Goal: Transaction & Acquisition: Purchase product/service

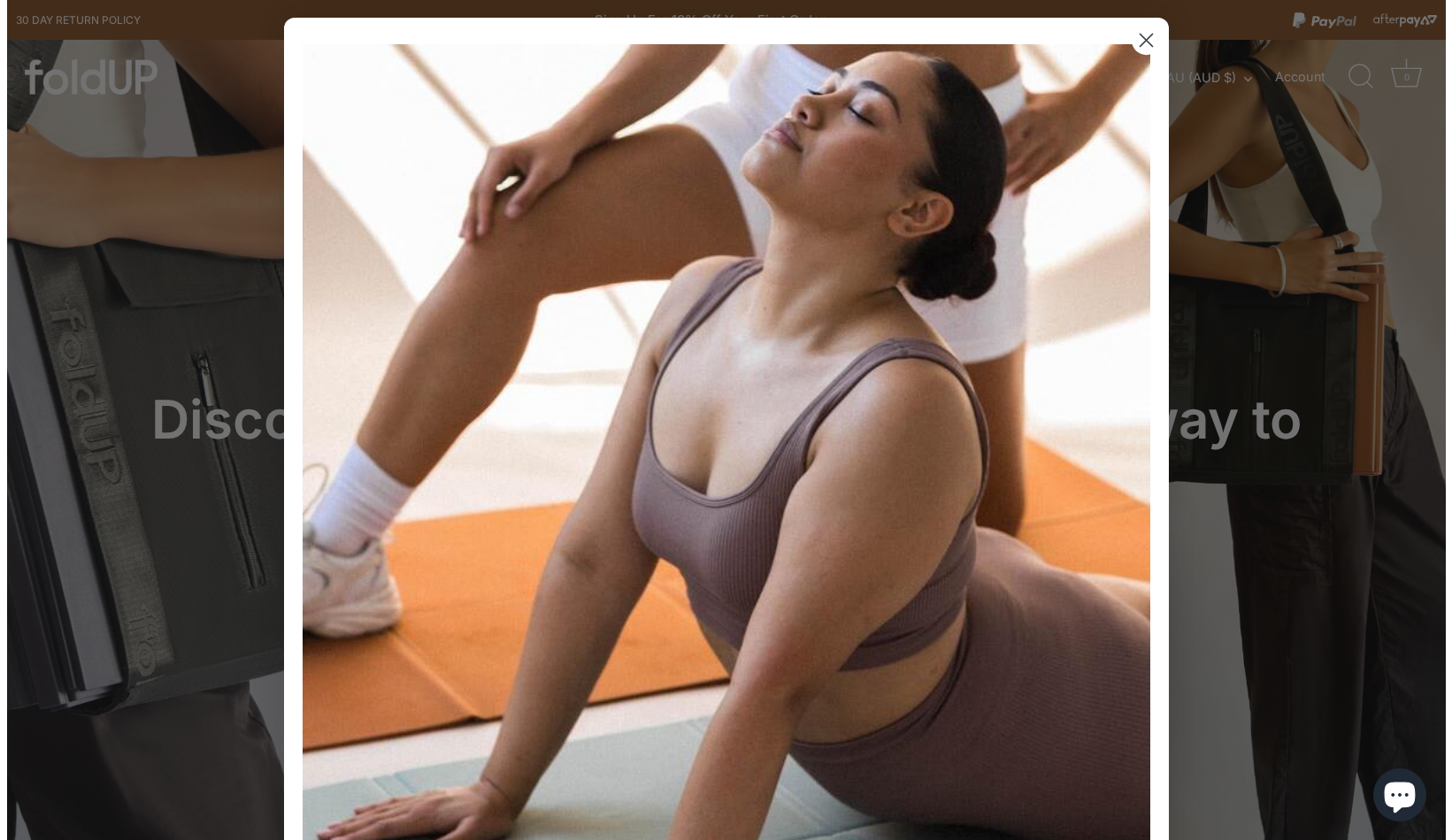
scroll to position [486, 0]
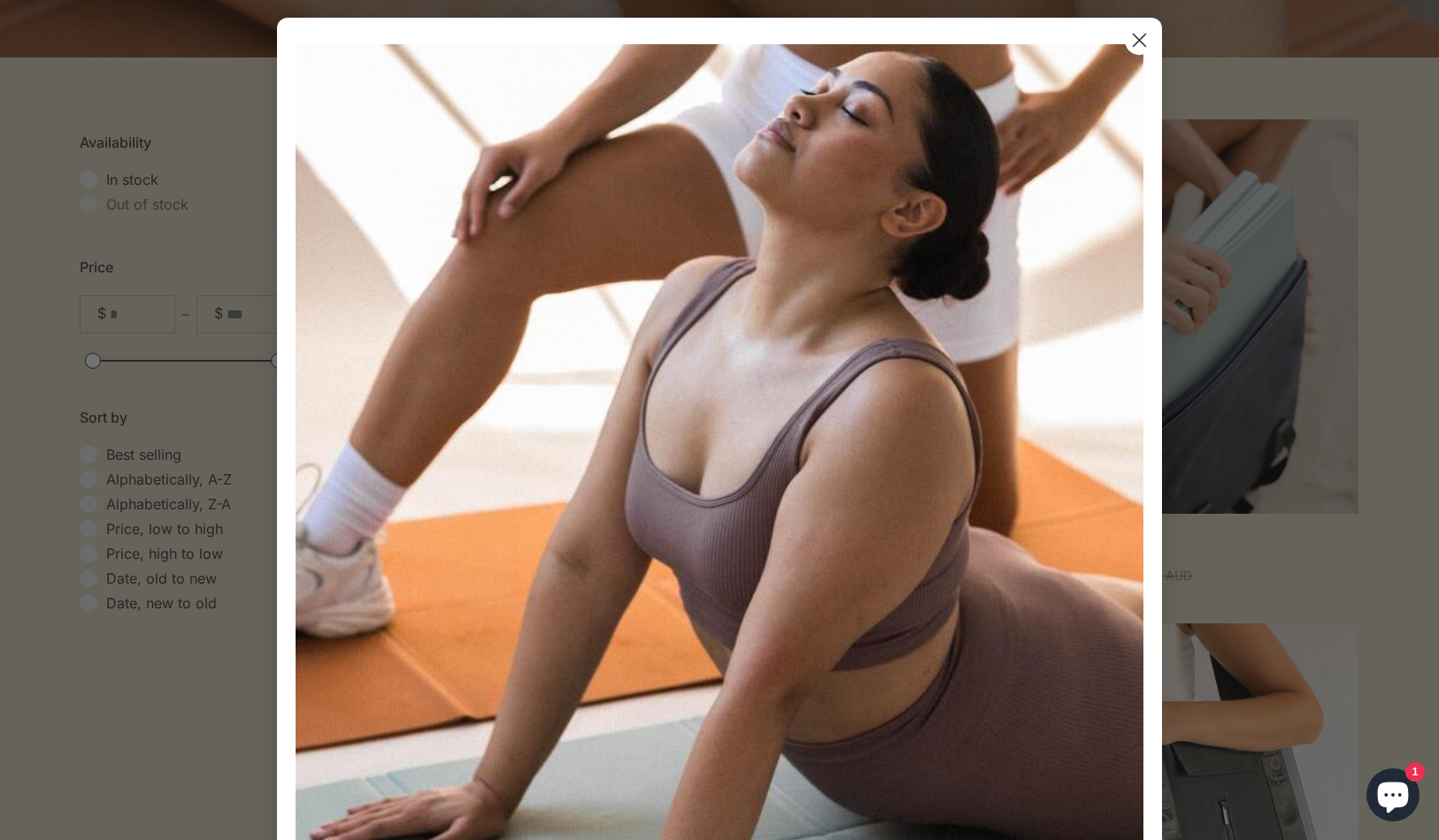
scroll to position [550, 0]
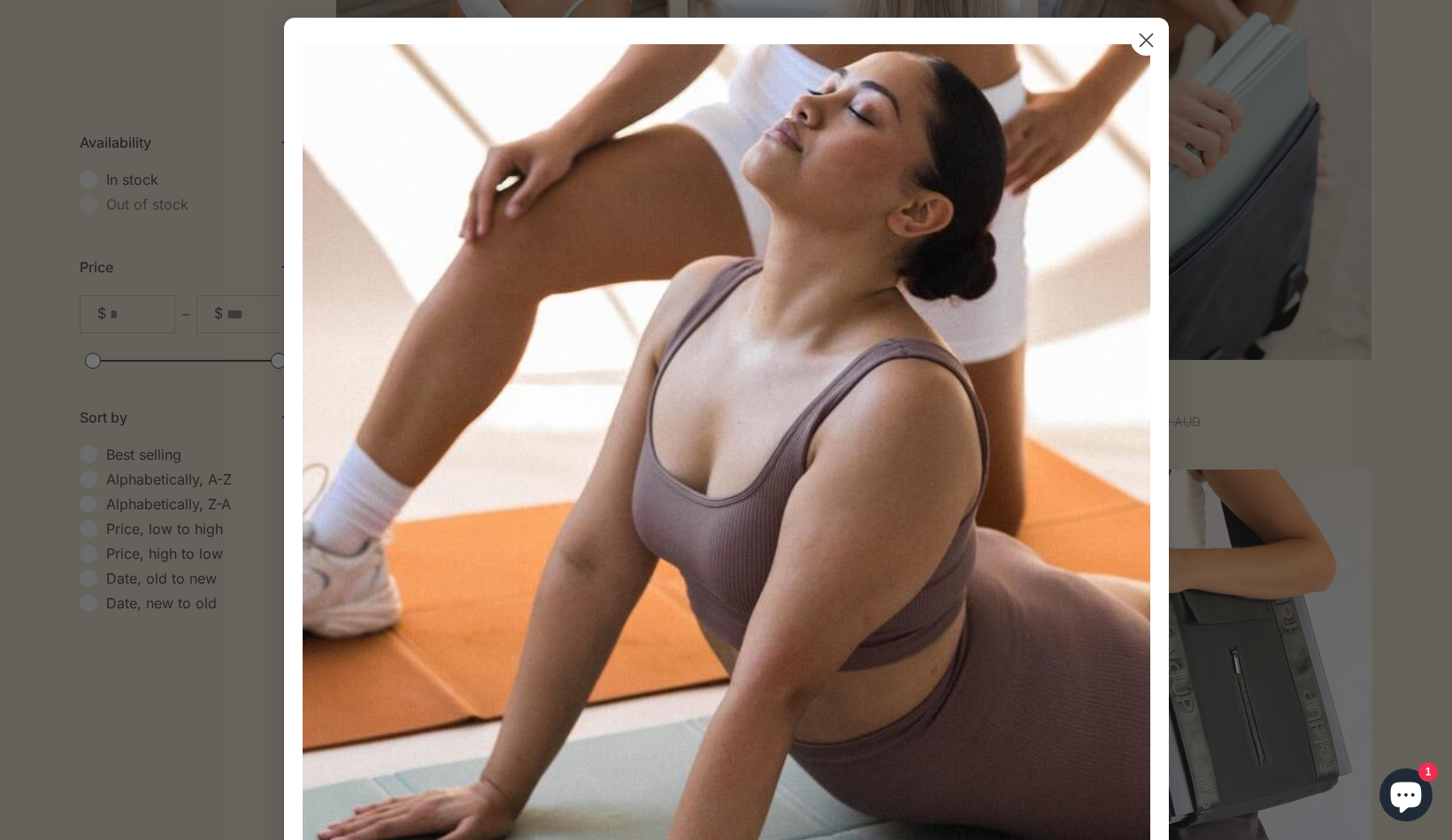
click at [1143, 55] on circle "Close dialog" at bounding box center [1145, 40] width 29 height 29
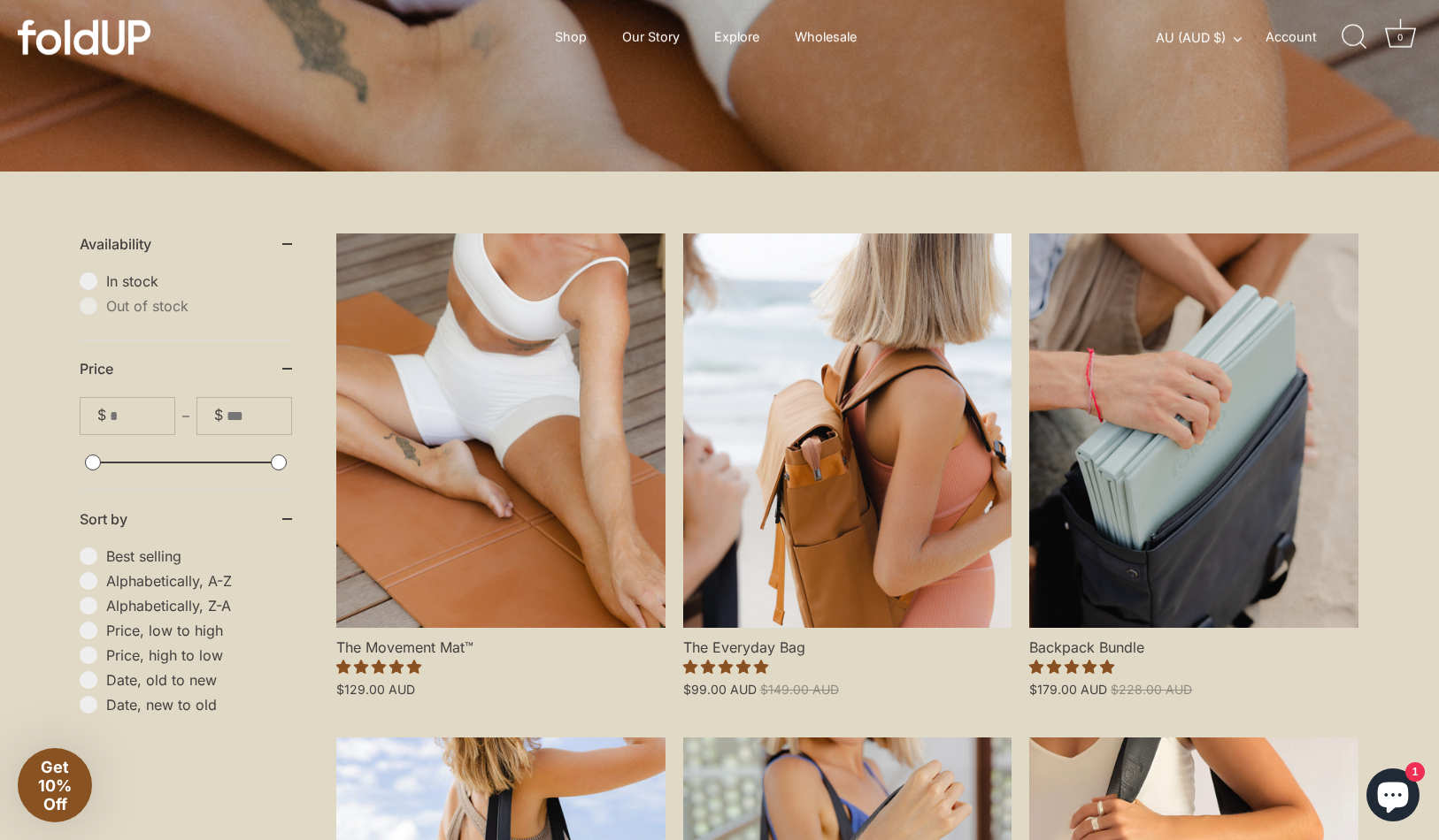
scroll to position [275, 0]
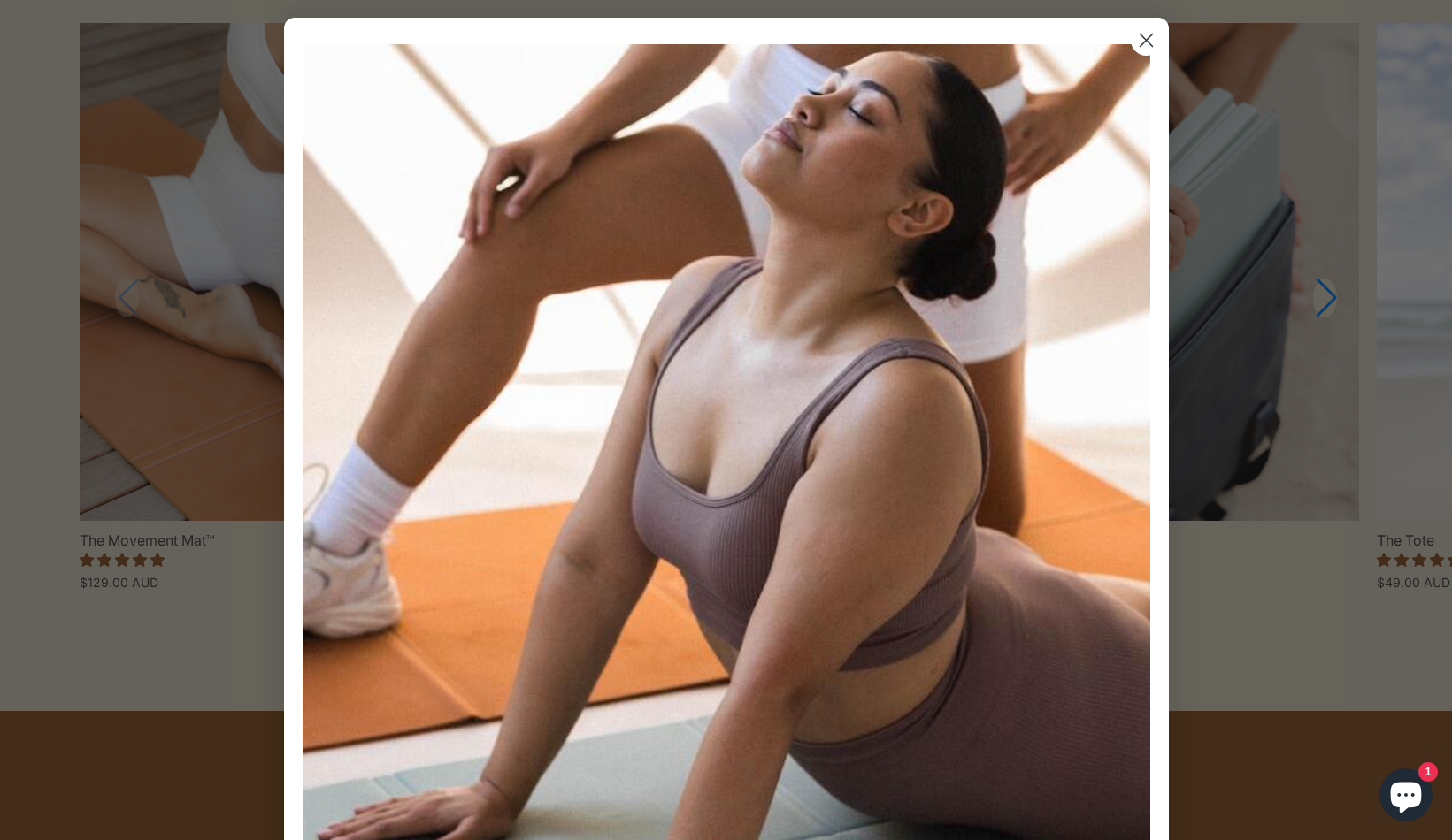
click at [1146, 42] on circle "Close dialog" at bounding box center [1145, 40] width 29 height 29
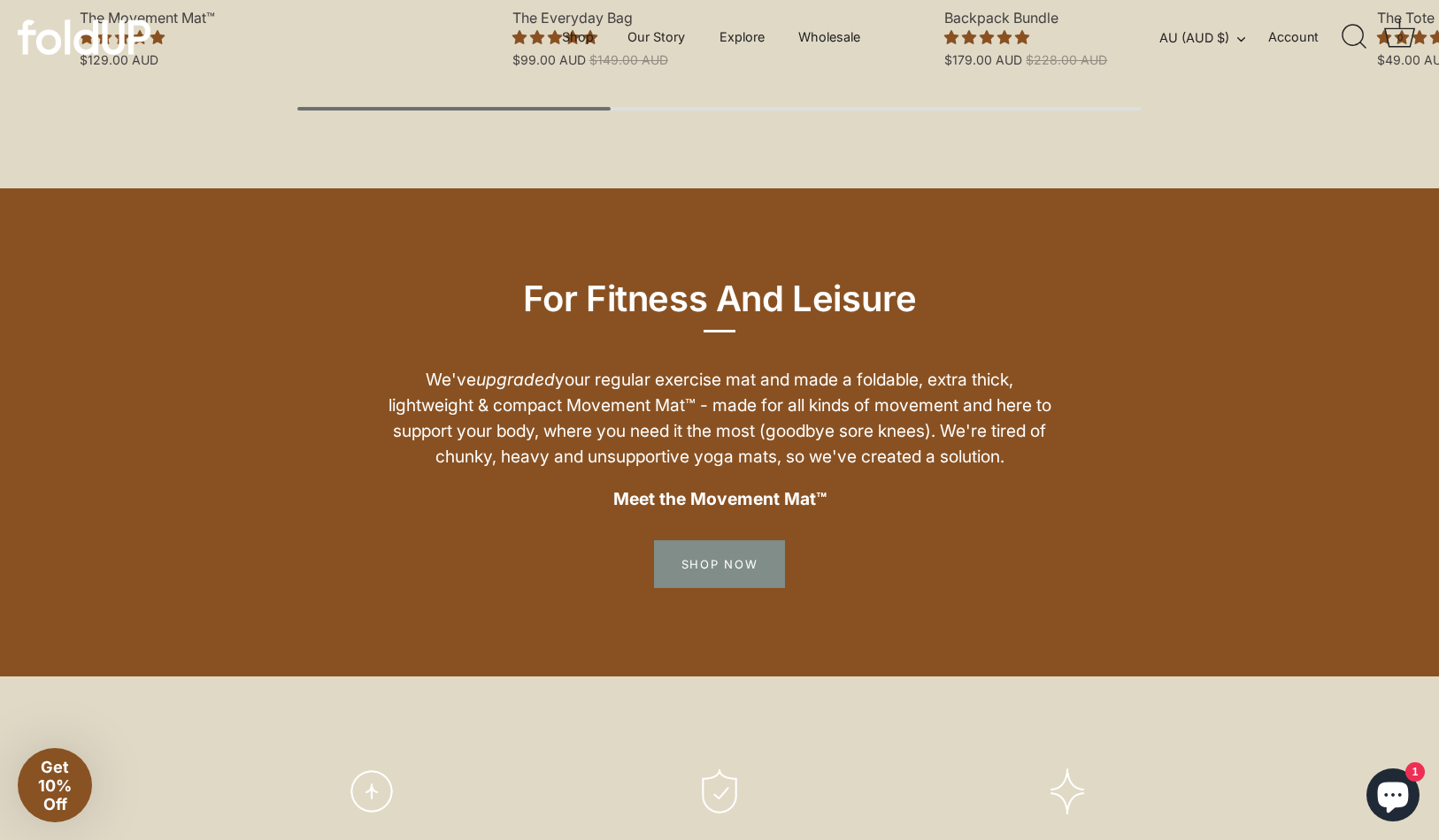
scroll to position [1809, 0]
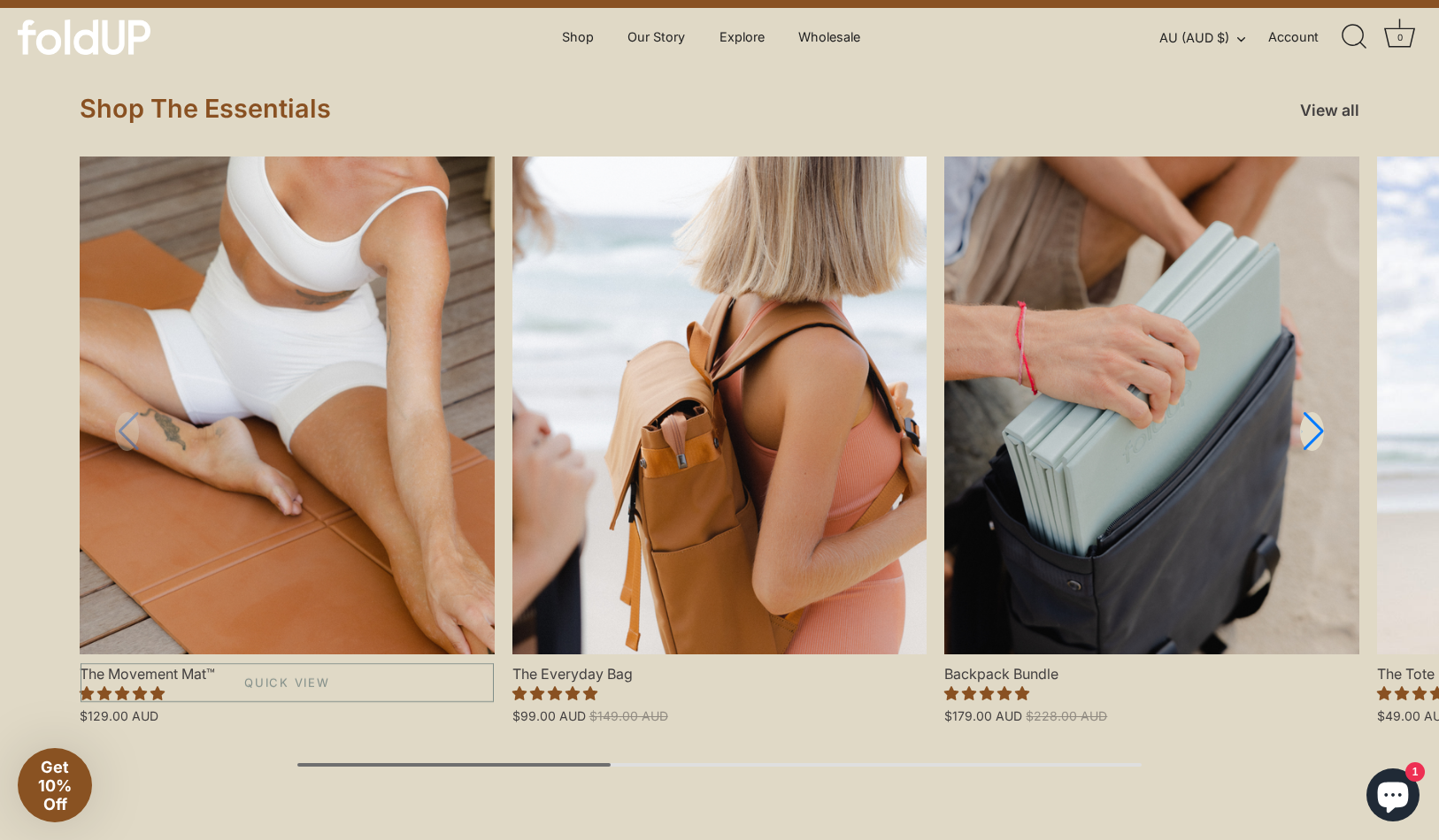
click at [371, 498] on link "The Movement Mat™" at bounding box center [287, 405] width 415 height 497
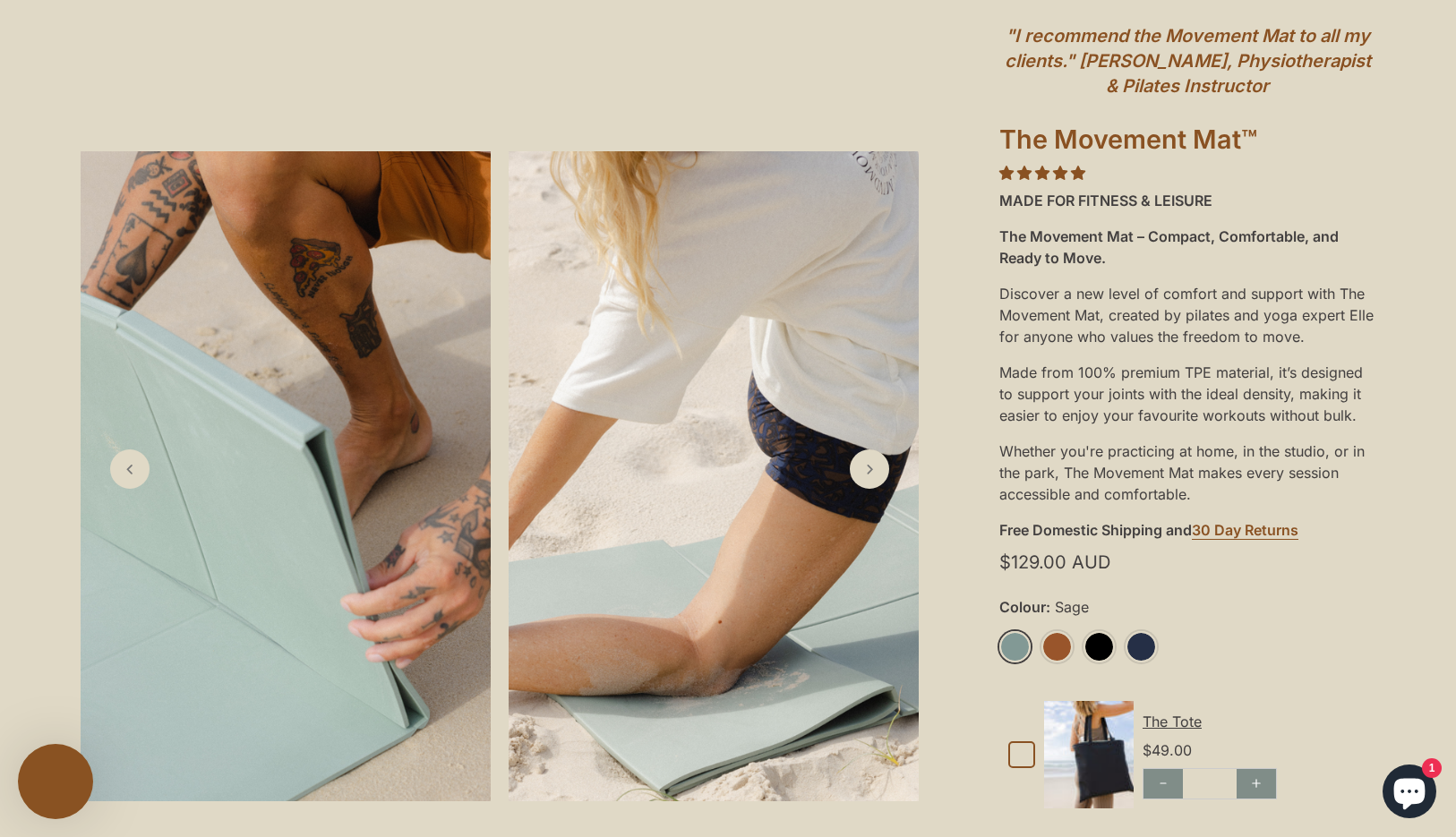
scroll to position [294, 0]
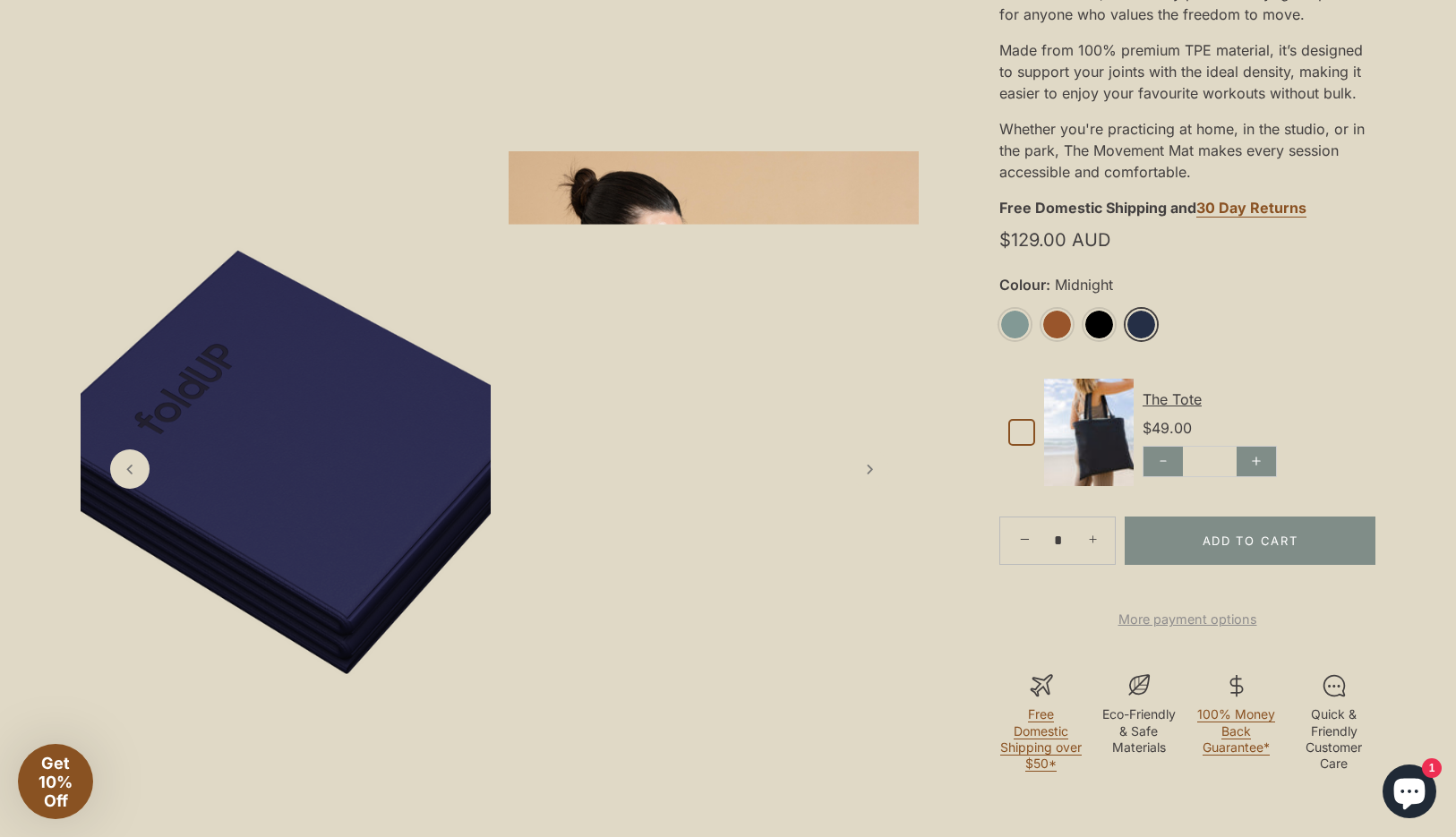
scroll to position [506, 0]
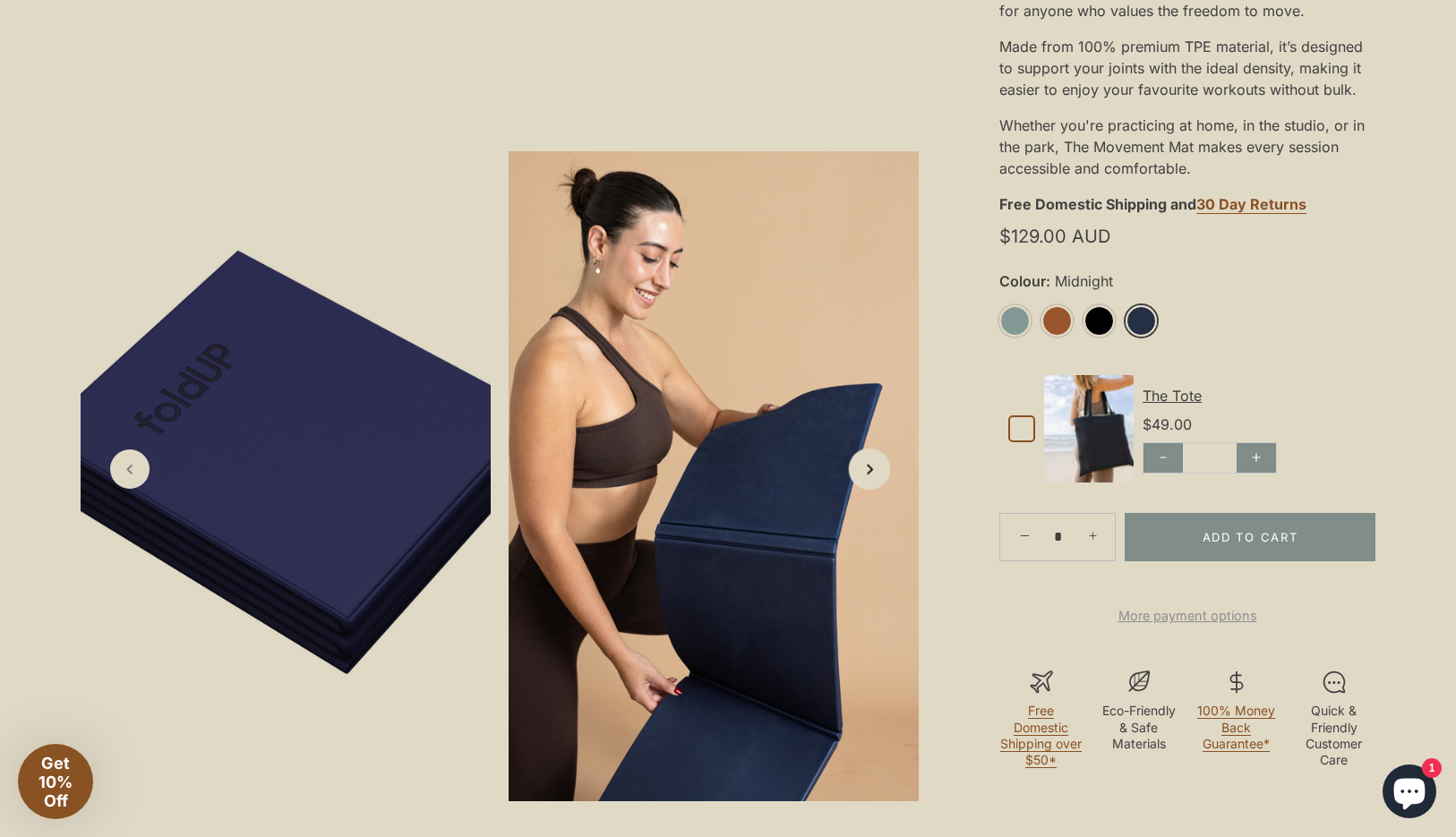
click at [882, 475] on link "Next slide" at bounding box center [870, 469] width 42 height 42
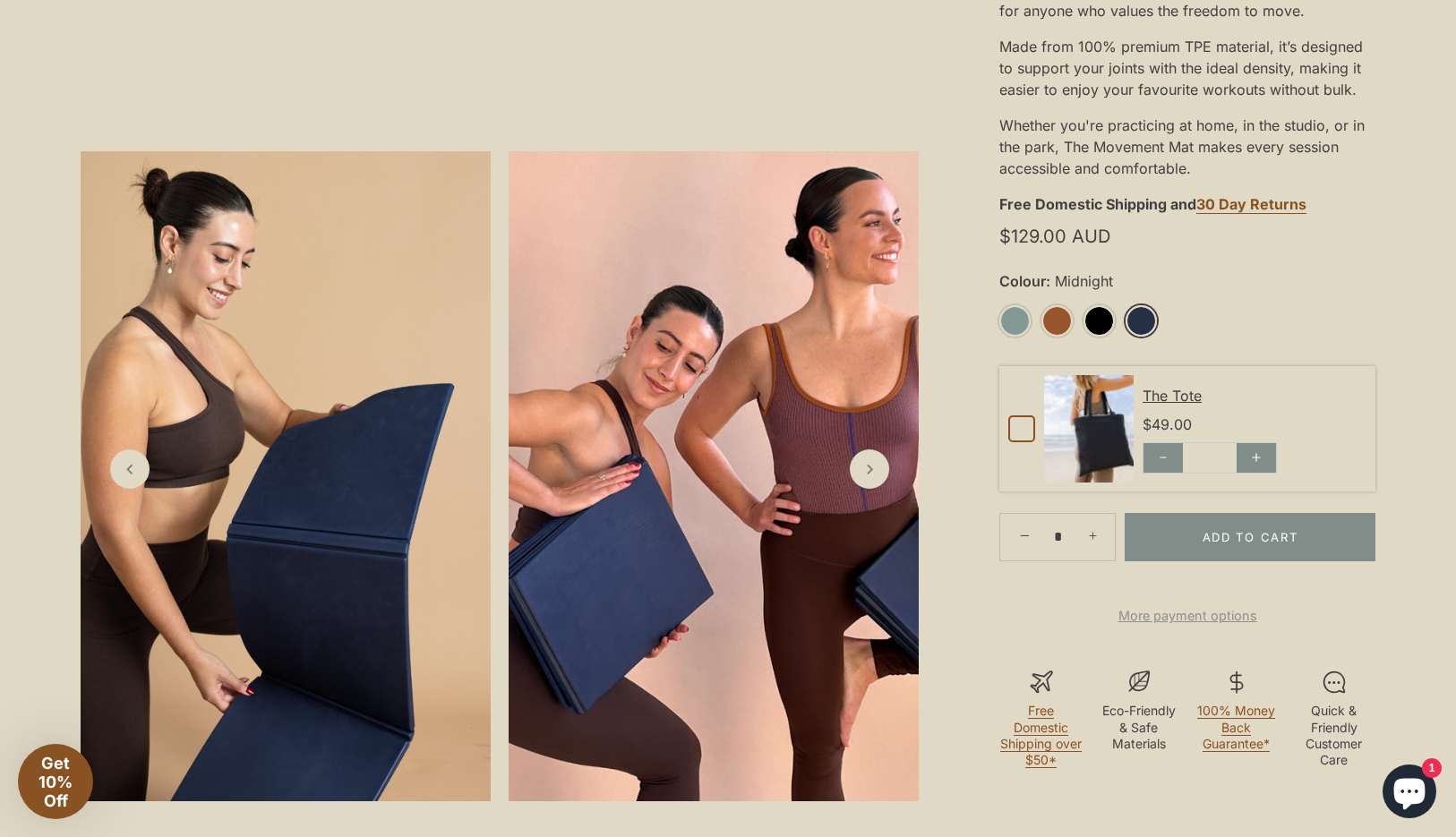
click at [1110, 444] on img at bounding box center [1089, 428] width 90 height 107
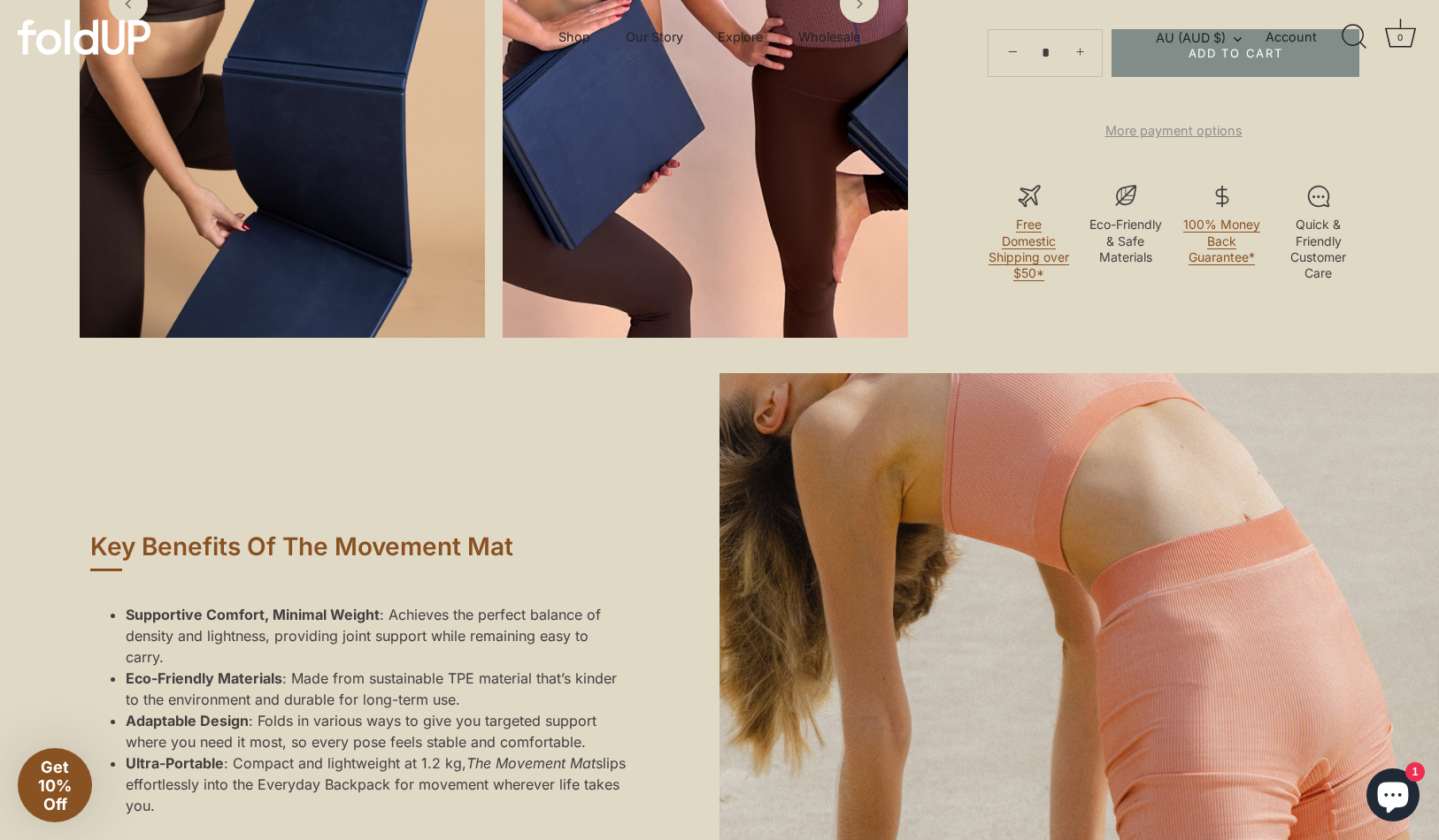
scroll to position [708, 0]
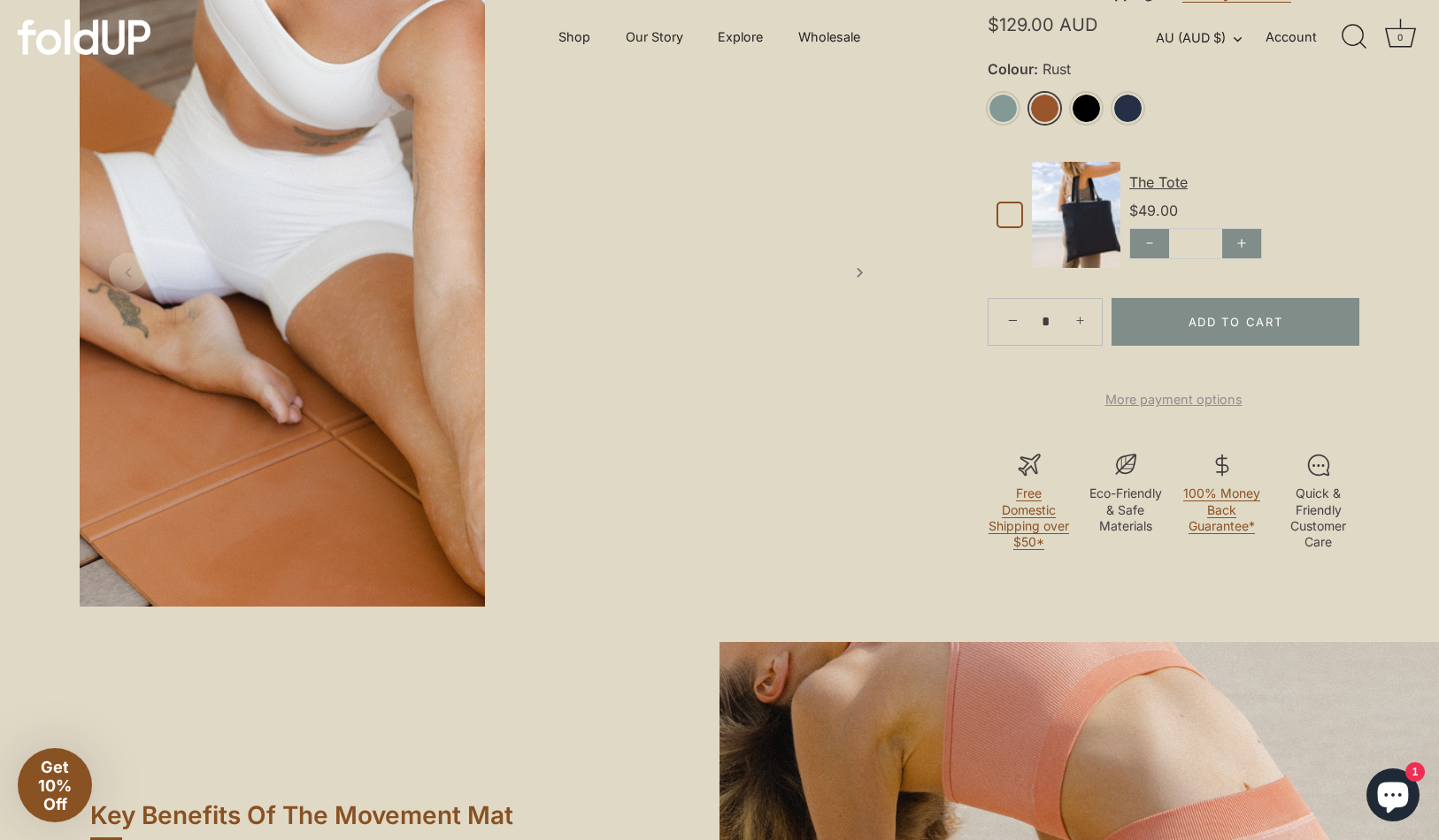
click at [1045, 109] on link "Rust" at bounding box center [1045, 109] width 31 height 31
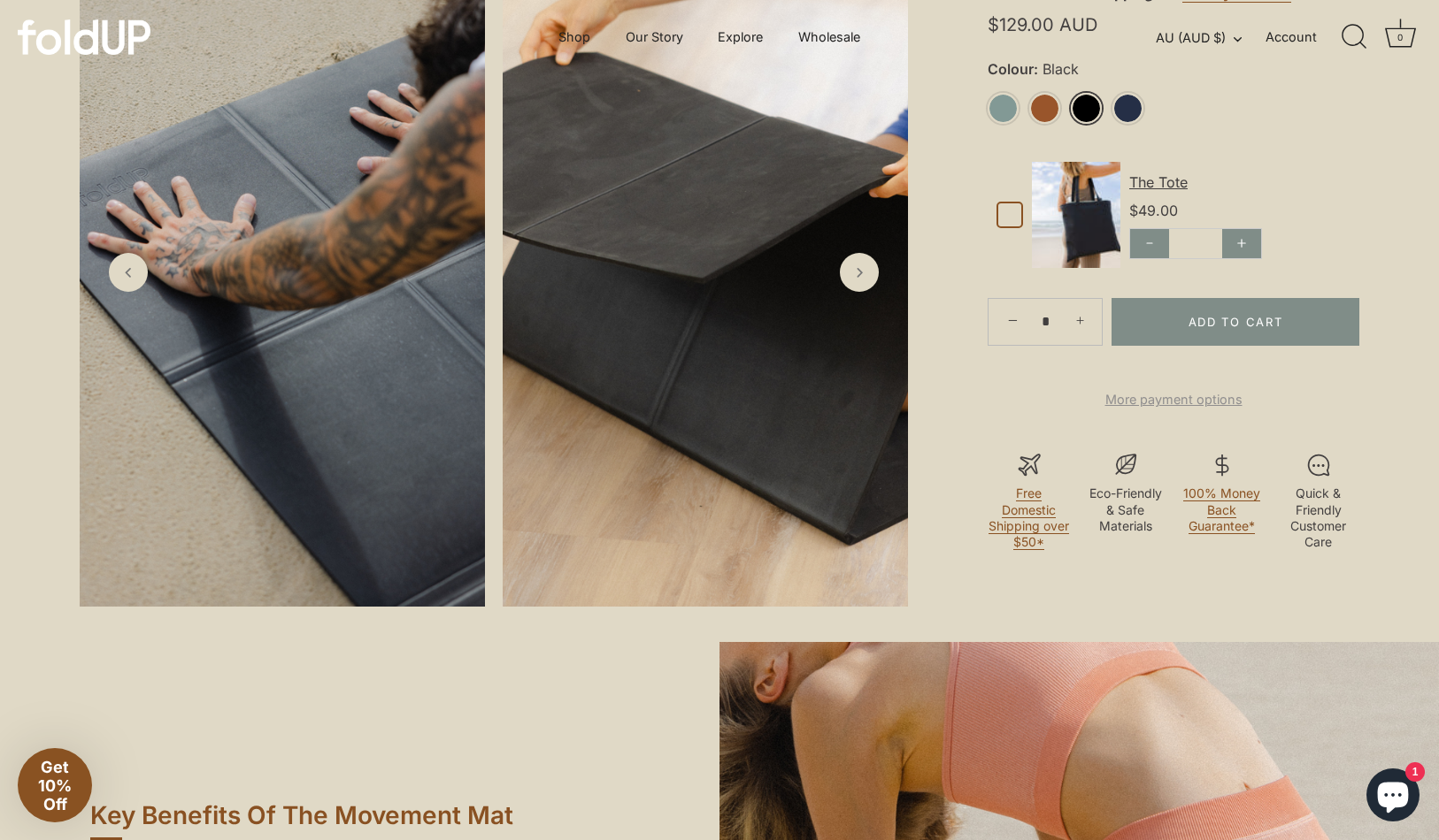
click at [1080, 113] on link "Black" at bounding box center [1087, 109] width 31 height 31
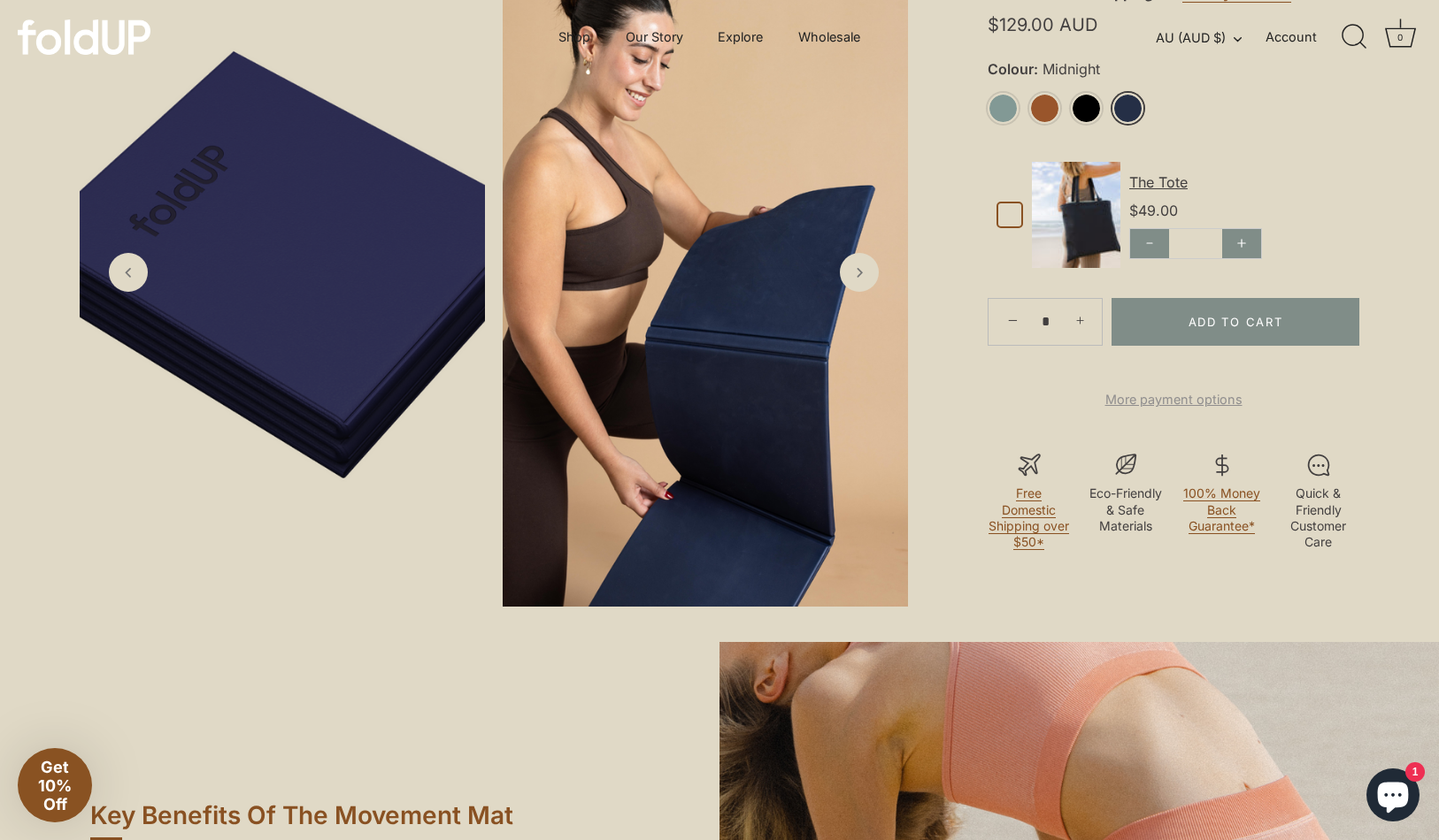
click at [1117, 111] on link "Midnight" at bounding box center [1128, 109] width 31 height 31
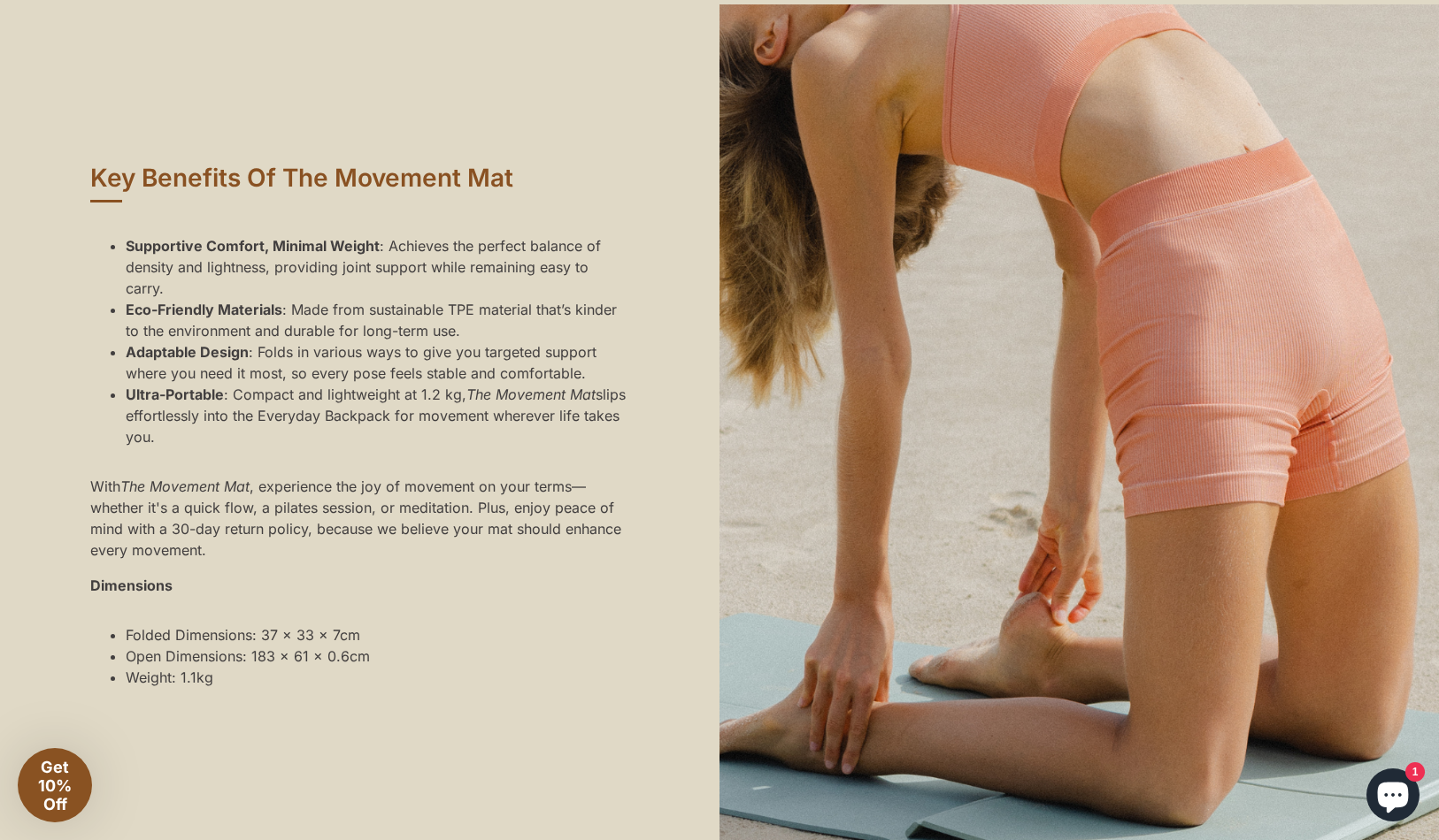
scroll to position [1529, 0]
